Goal: Information Seeking & Learning: Learn about a topic

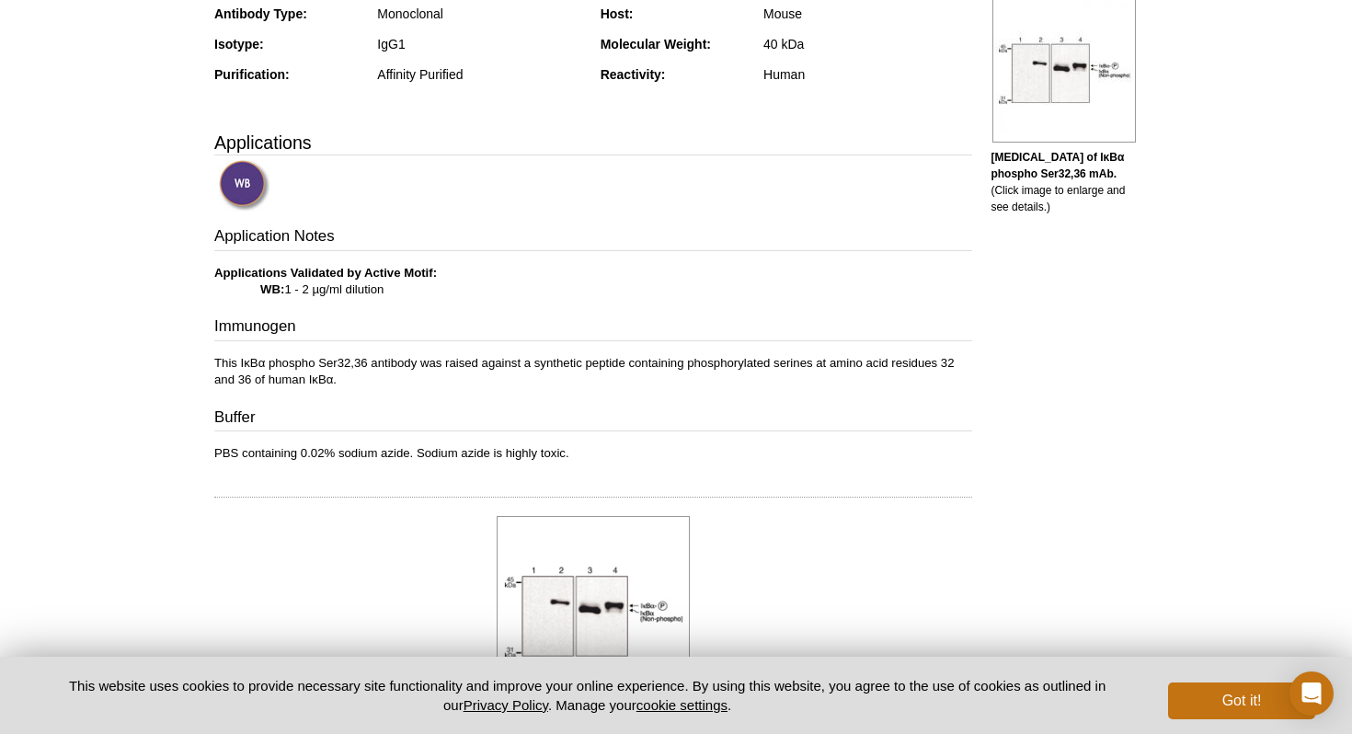
scroll to position [466, 0]
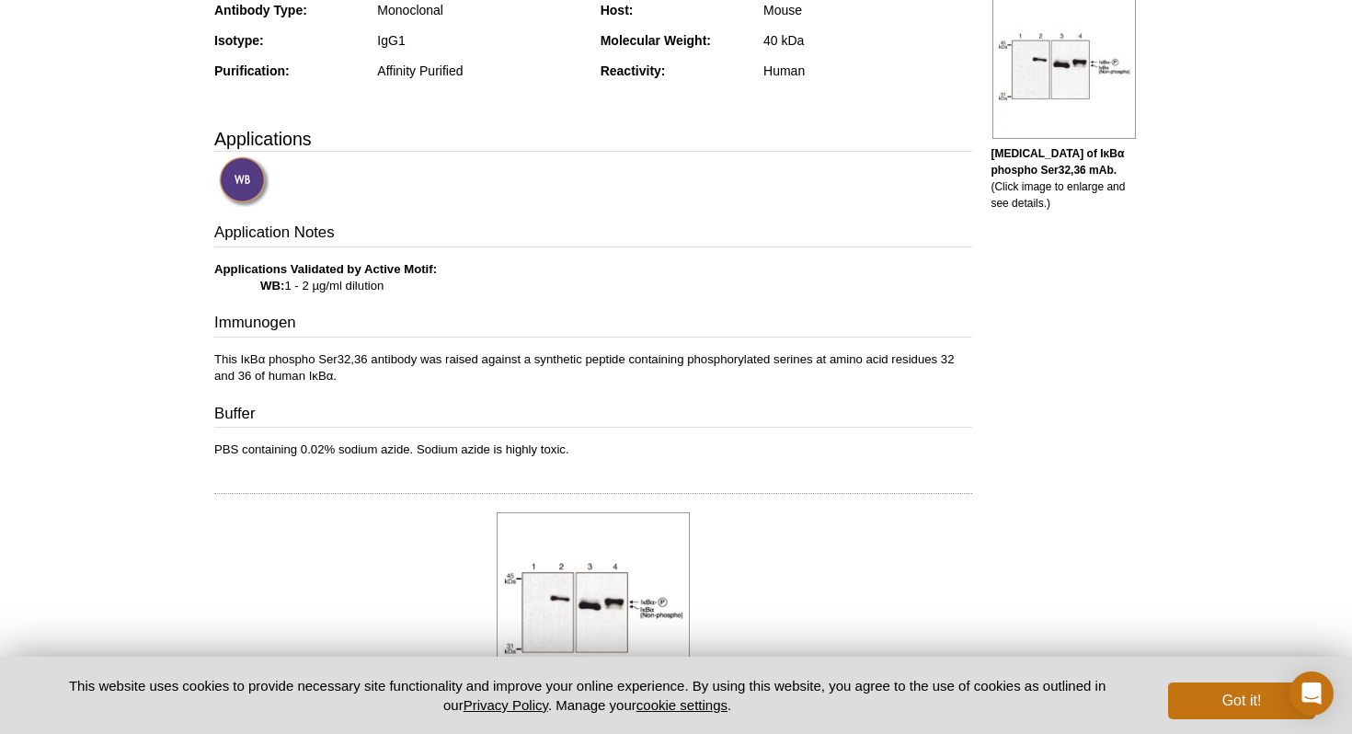
drag, startPoint x: 265, startPoint y: 283, endPoint x: 459, endPoint y: 283, distance: 194.0
click at [459, 283] on p "Applications Validated by Active Motif: WB: 1 - 2 µg/ml dilution" at bounding box center [593, 277] width 758 height 33
click at [383, 347] on div "Application Notes Applications Validated by Active Motif: WB: 1 - 2 µg/ml dilut…" at bounding box center [593, 340] width 758 height 236
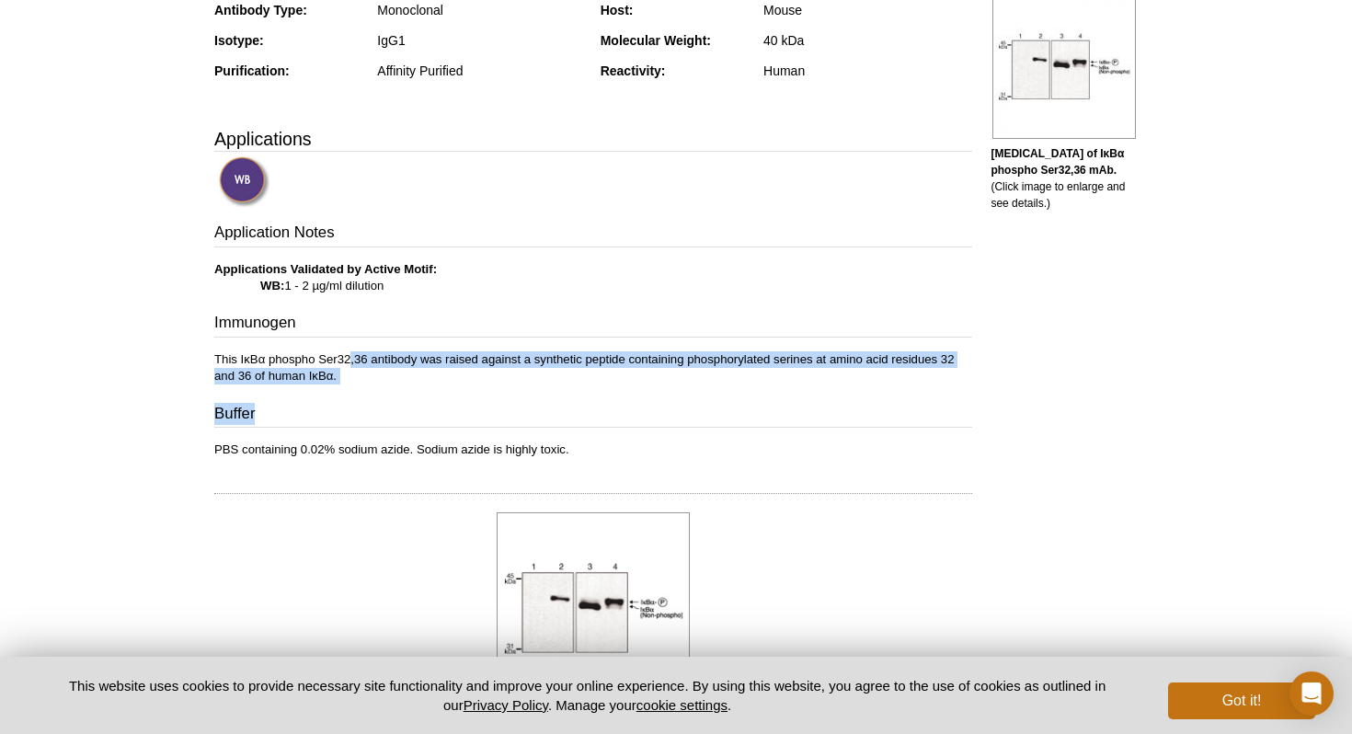
drag, startPoint x: 348, startPoint y: 367, endPoint x: 411, endPoint y: 420, distance: 82.2
click at [412, 420] on div "Application Notes Applications Validated by Active Motif: WB: 1 - 2 µg/ml dilut…" at bounding box center [593, 340] width 758 height 236
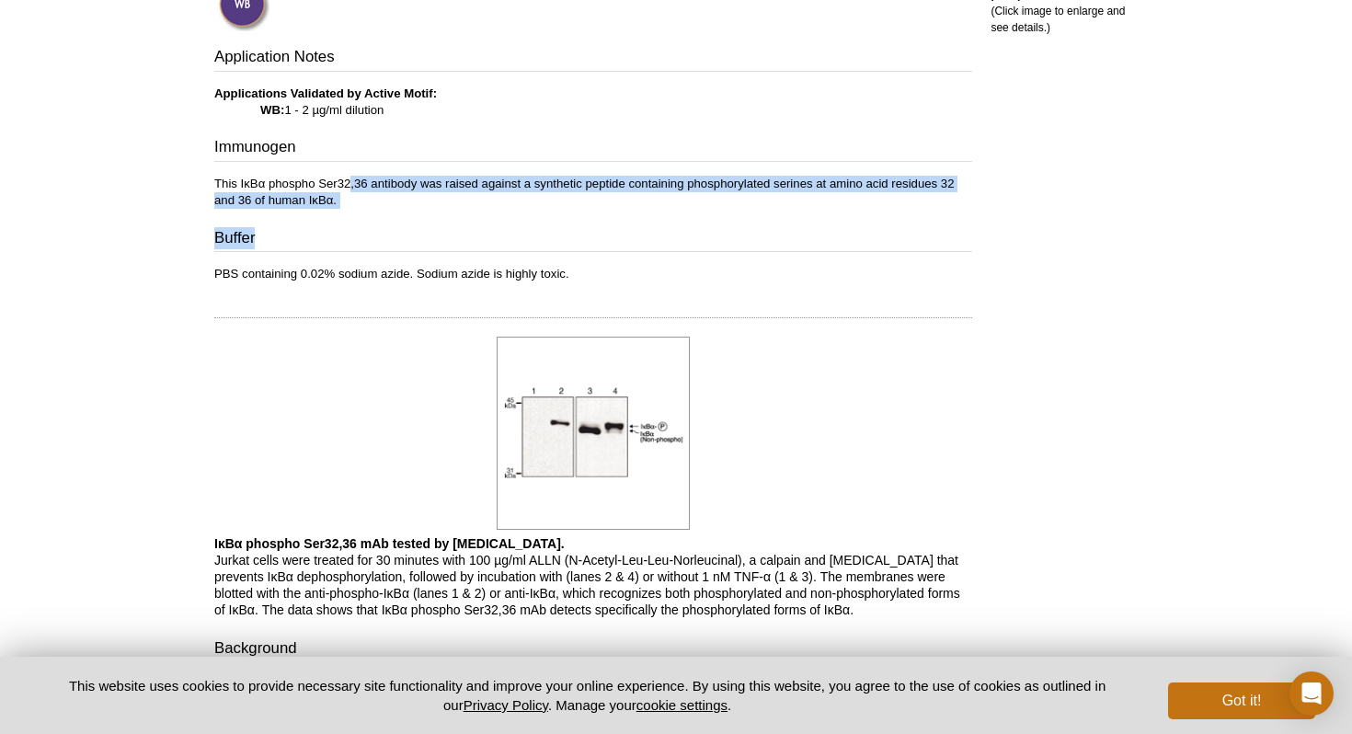
click at [389, 426] on div at bounding box center [593, 433] width 758 height 203
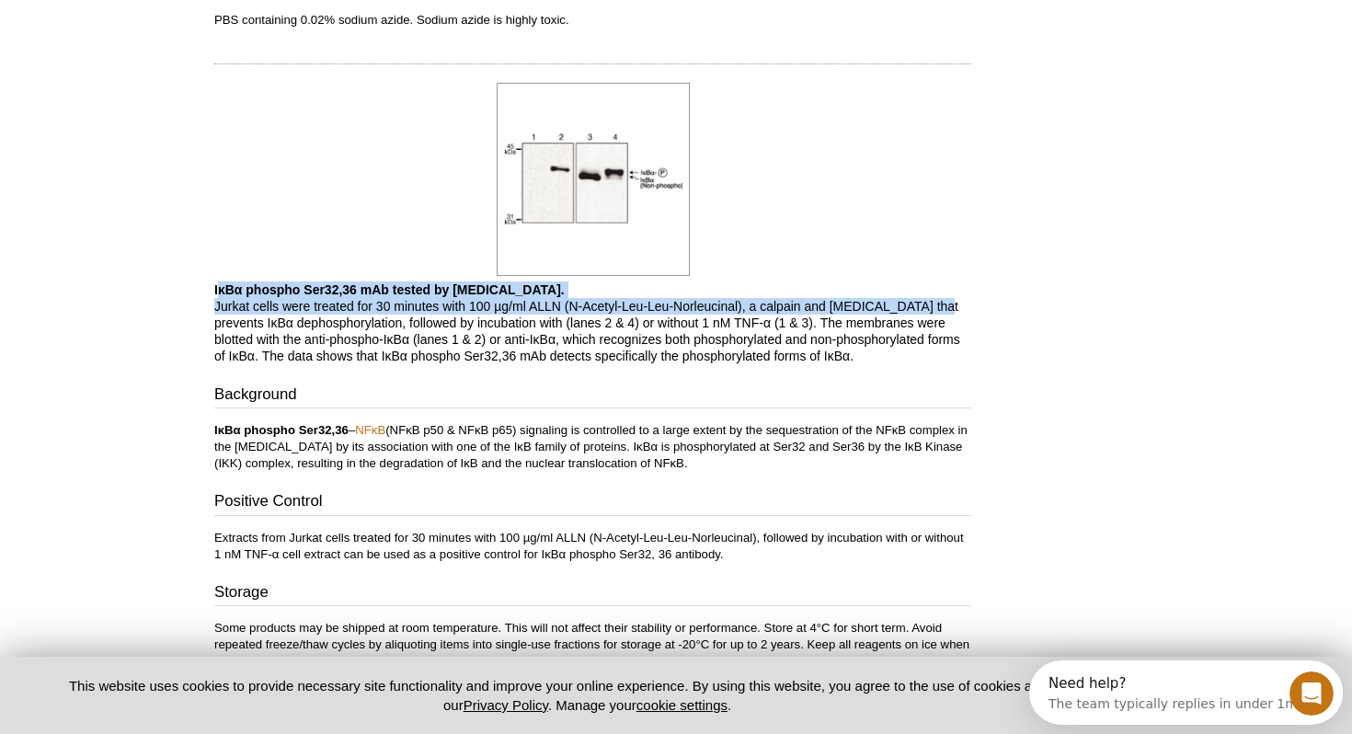
scroll to position [0, 0]
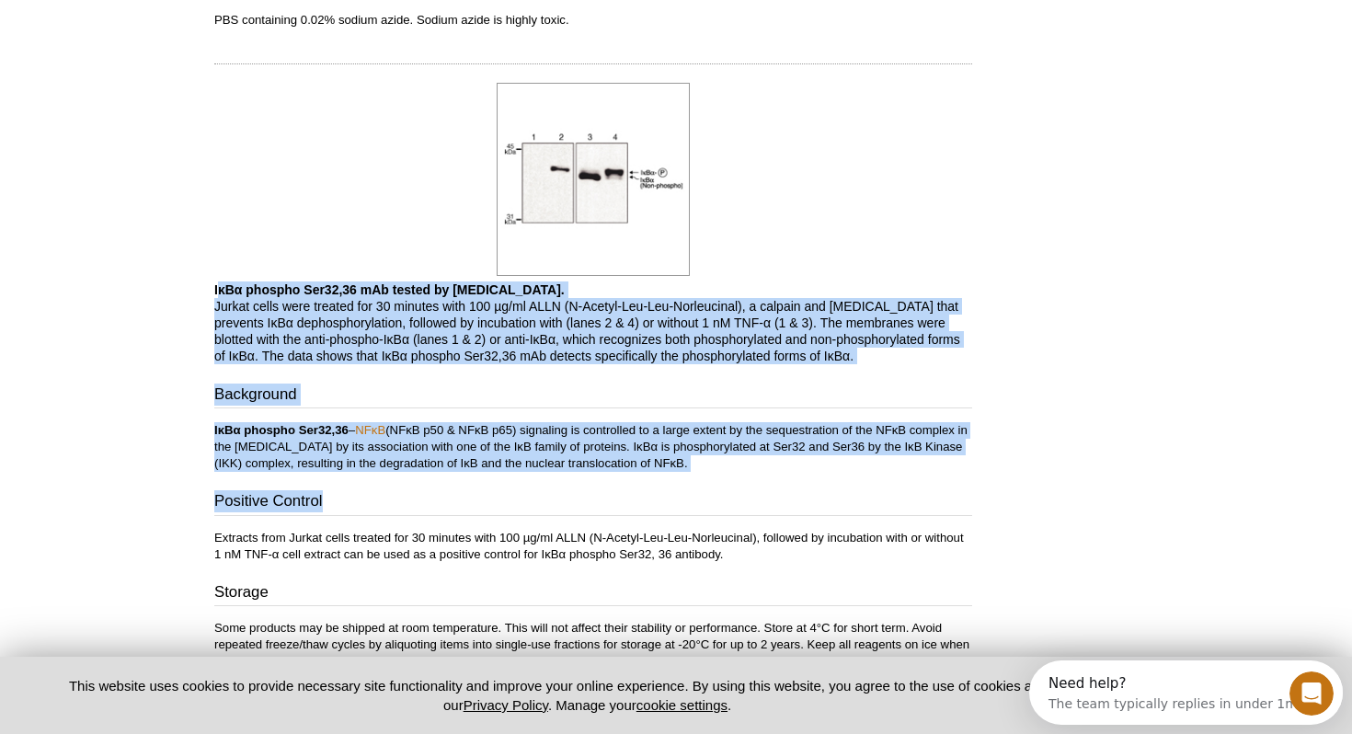
drag, startPoint x: 220, startPoint y: 287, endPoint x: 849, endPoint y: 504, distance: 665.3
click at [853, 505] on div "Feedback Print IκBα phospho Ser32,36 antibody (mAb) RRID: AB_2793427 Clone: 39A…" at bounding box center [588, 67] width 767 height 1634
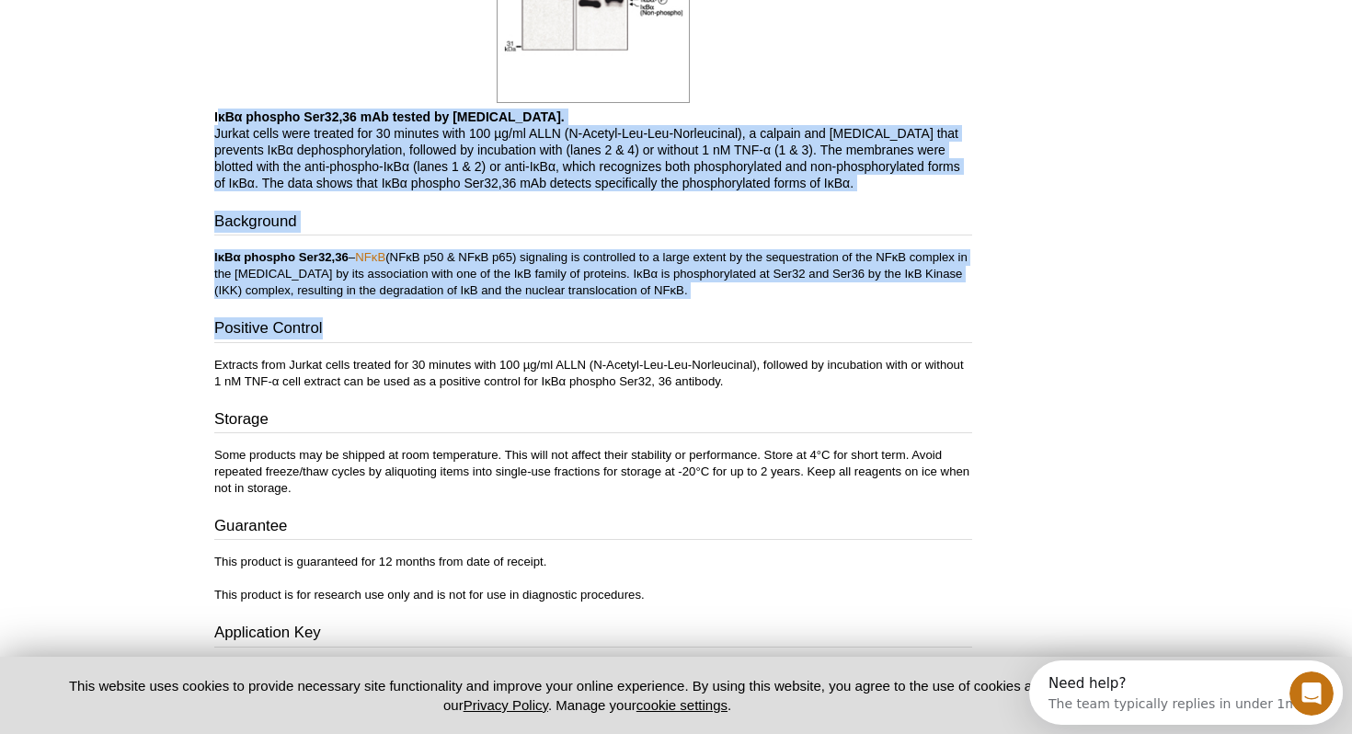
scroll to position [1073, 0]
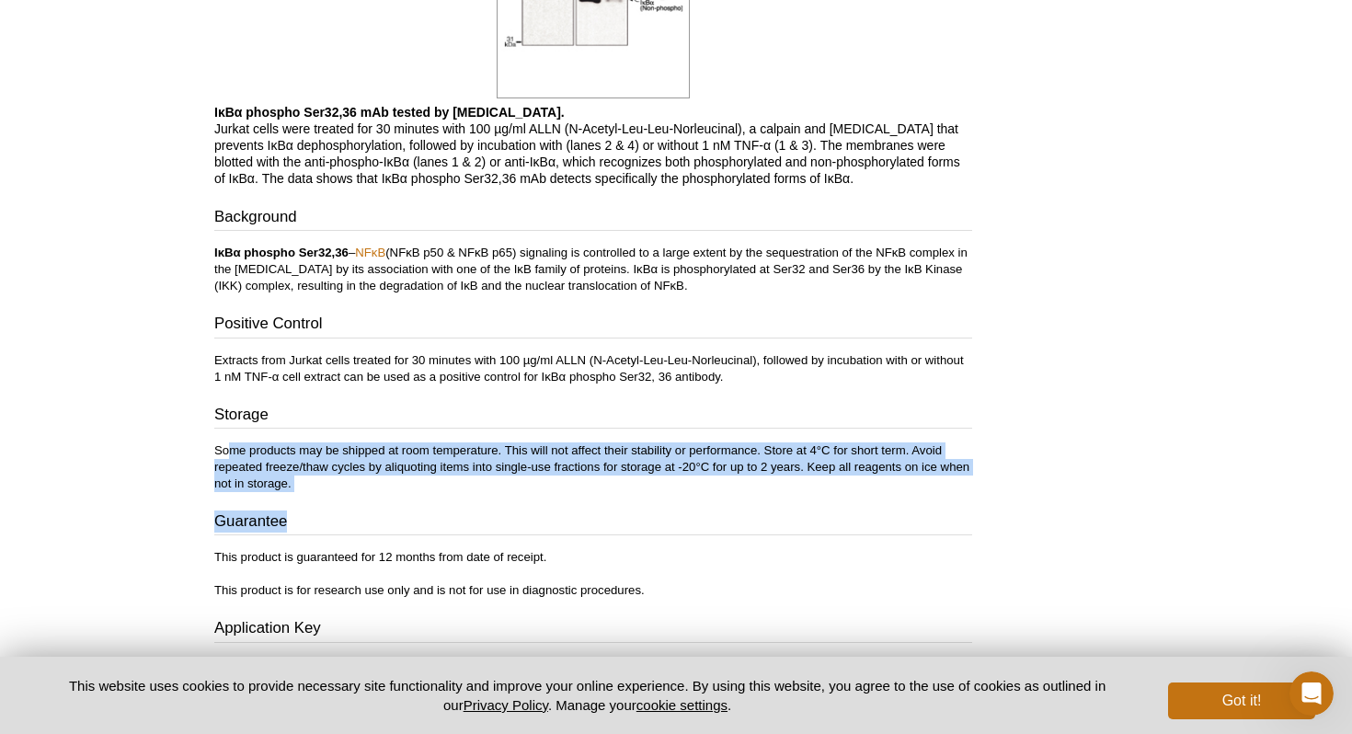
drag, startPoint x: 228, startPoint y: 447, endPoint x: 374, endPoint y: 528, distance: 167.1
click at [374, 528] on div "Storage Some products may be shipped at room temperature. This will not affect …" at bounding box center [593, 502] width 758 height 196
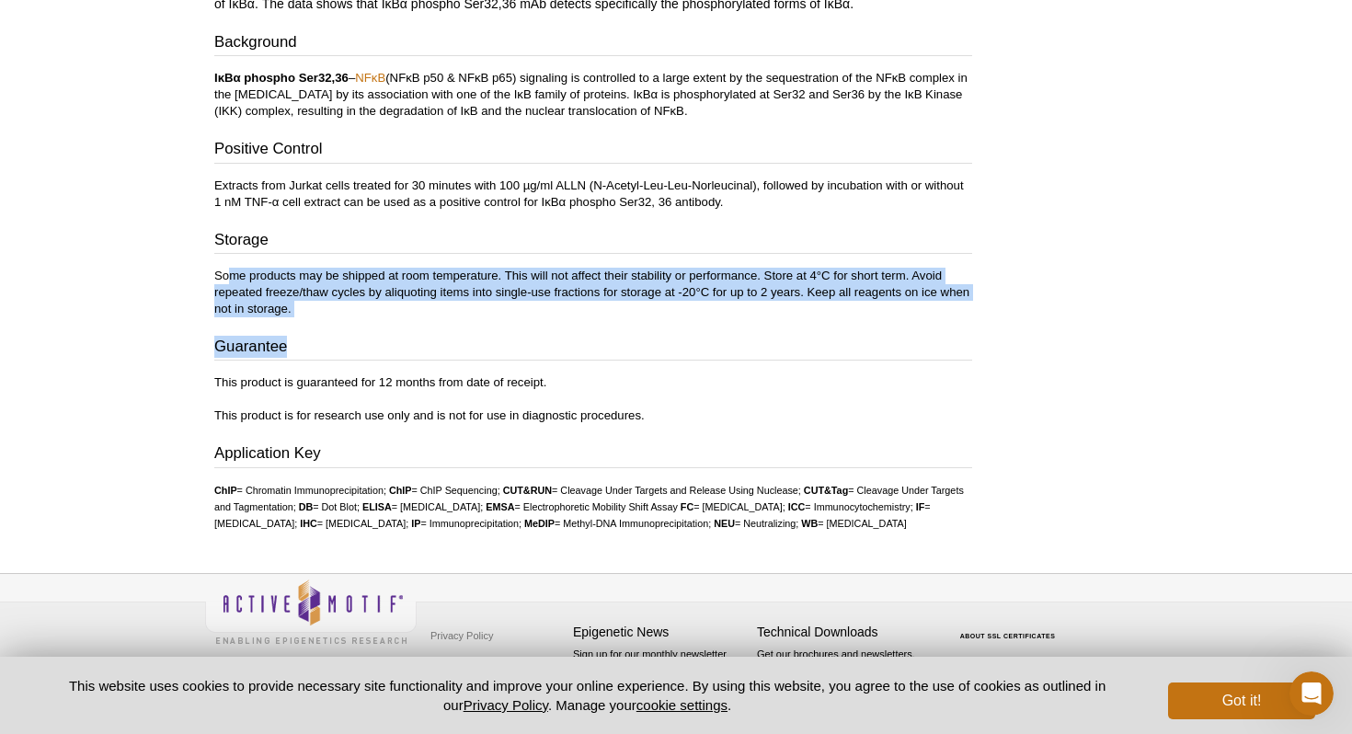
scroll to position [29, 0]
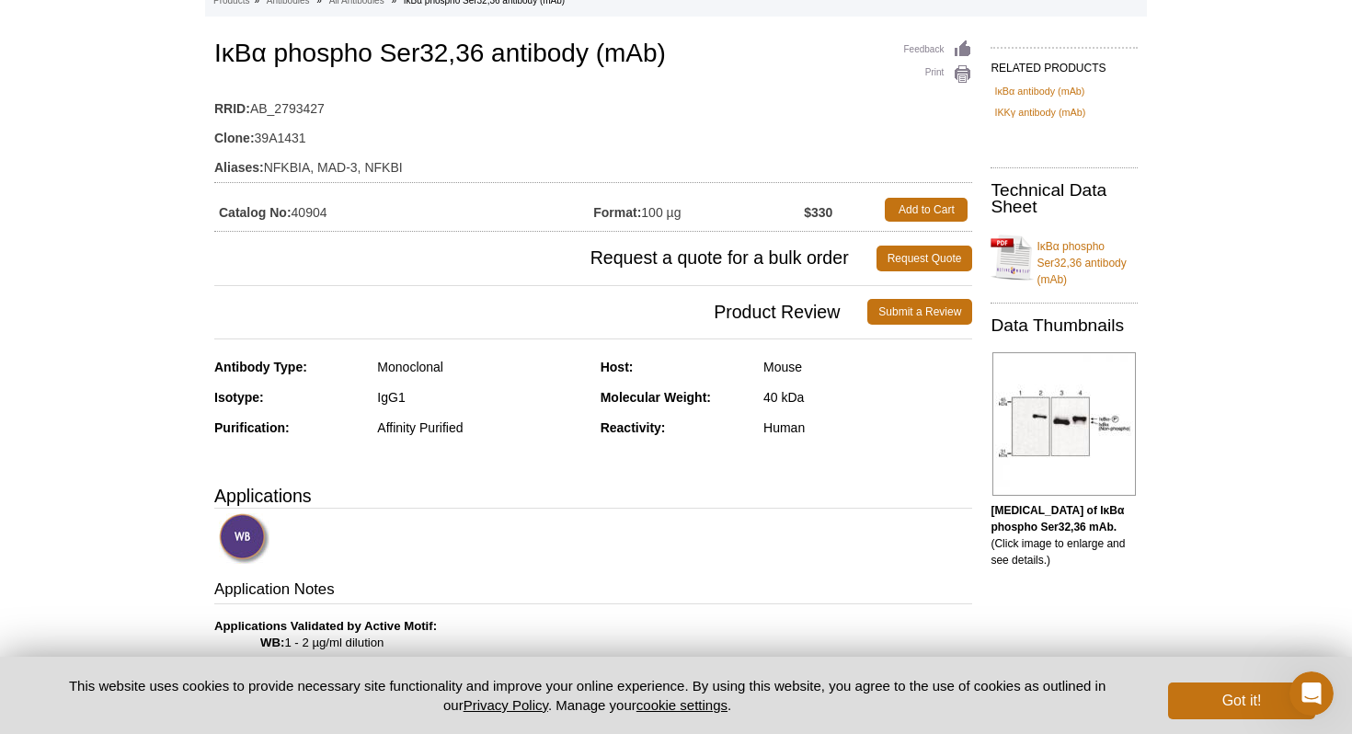
scroll to position [114, 0]
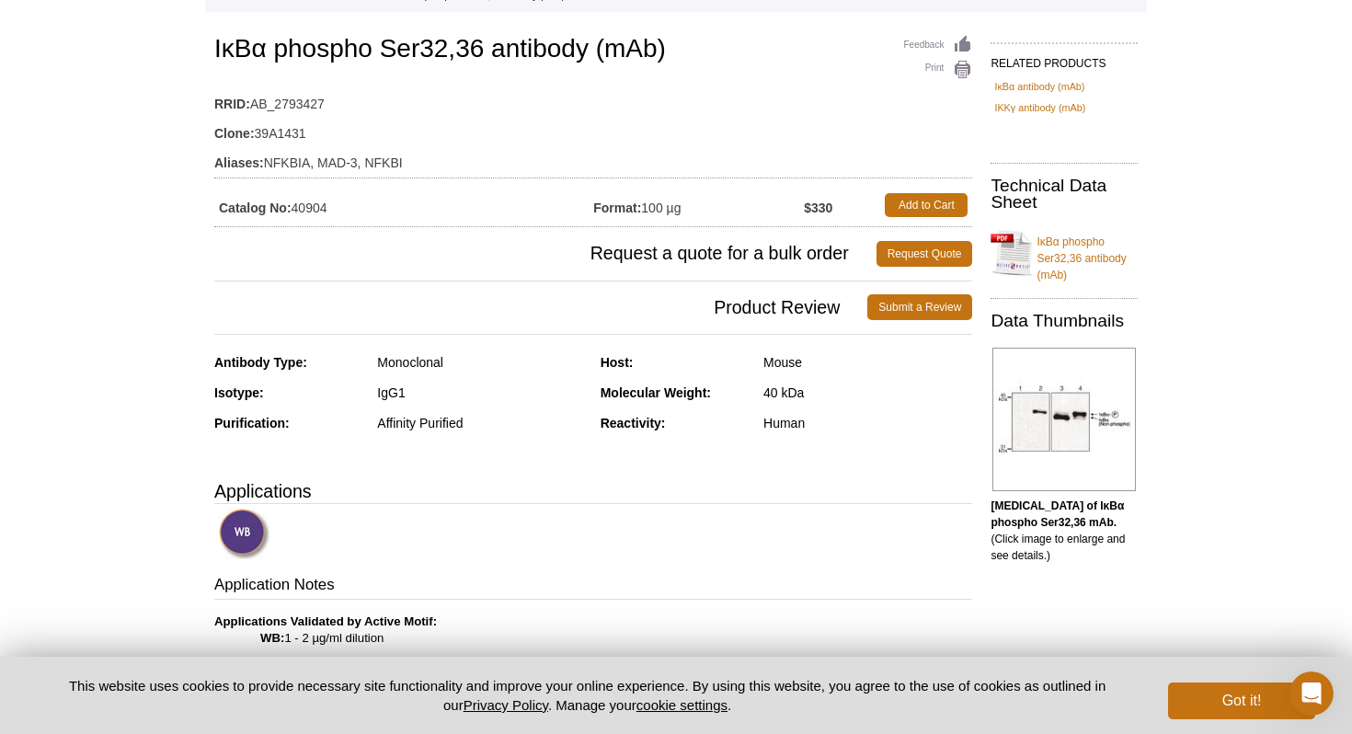
click at [253, 528] on img at bounding box center [244, 533] width 51 height 51
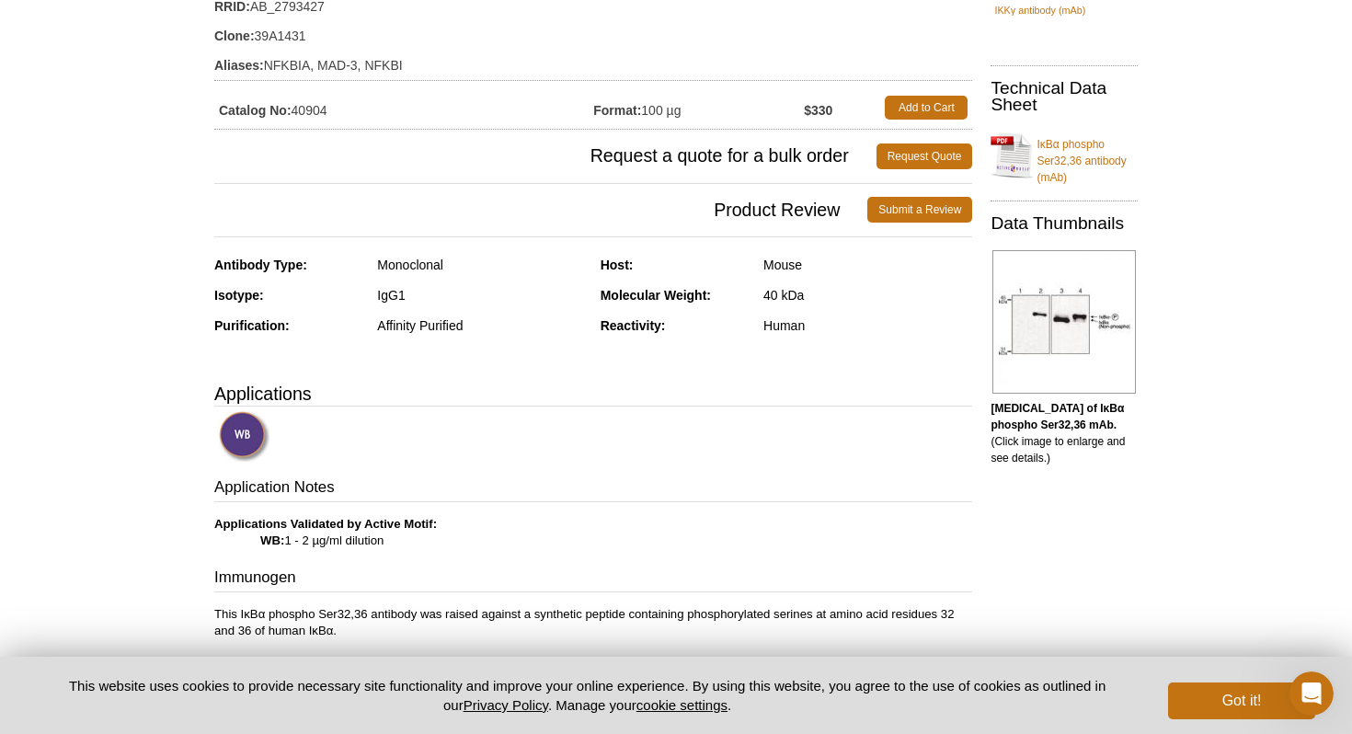
scroll to position [0, 0]
